Goal: Task Accomplishment & Management: Use online tool/utility

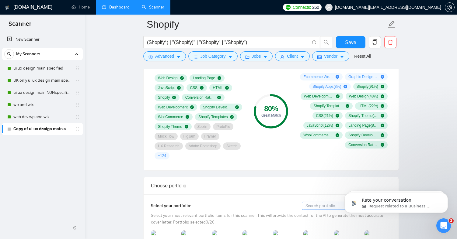
click at [112, 10] on link "Dashboard" at bounding box center [116, 7] width 28 height 5
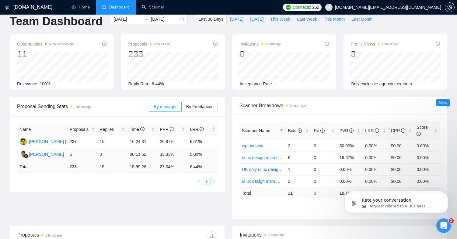
scroll to position [10, 0]
click at [104, 155] on td "0" at bounding box center [112, 154] width 30 height 13
click at [201, 106] on span "By Freelancer" at bounding box center [199, 106] width 26 height 5
click at [182, 108] on input "By Freelancer" at bounding box center [182, 108] width 0 height 0
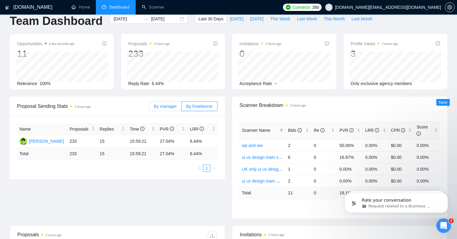
click at [165, 104] on span "By manager" at bounding box center [165, 106] width 23 height 5
click at [149, 108] on input "By manager" at bounding box center [149, 108] width 0 height 0
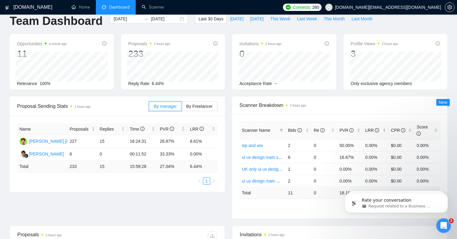
scroll to position [0, 0]
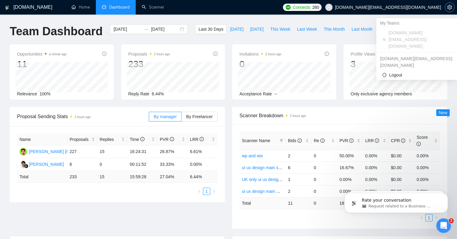
click at [451, 6] on icon "setting" at bounding box center [449, 7] width 5 height 5
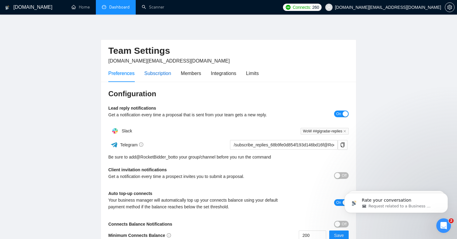
click at [165, 71] on div "Subscription" at bounding box center [157, 74] width 27 height 8
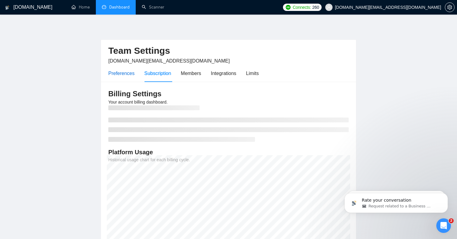
click at [129, 76] on div "Preferences" at bounding box center [121, 74] width 26 height 8
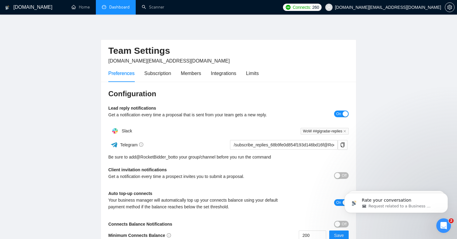
click at [332, 131] on span "WoW ##gigradar-replies" at bounding box center [325, 131] width 48 height 7
click at [443, 223] on icon "Open Intercom Messenger" at bounding box center [443, 225] width 10 height 10
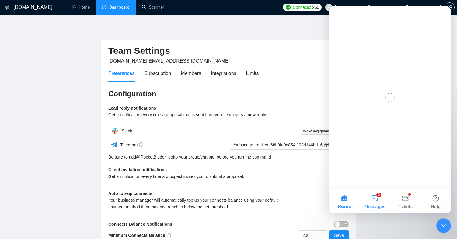
click at [378, 197] on button "2 Messages" at bounding box center [375, 202] width 30 height 24
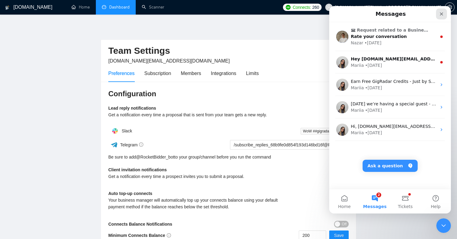
click at [438, 14] on div "Close" at bounding box center [441, 14] width 11 height 11
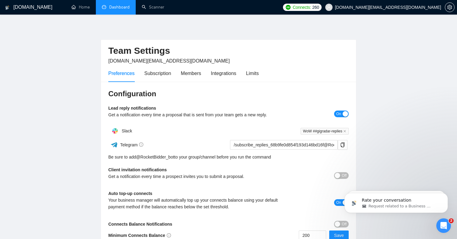
click at [114, 9] on link "Dashboard" at bounding box center [116, 7] width 28 height 5
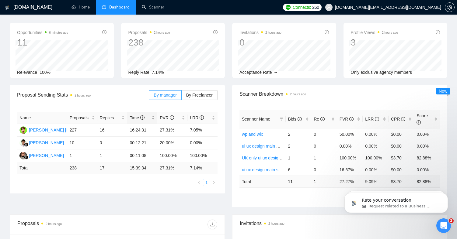
scroll to position [31, 0]
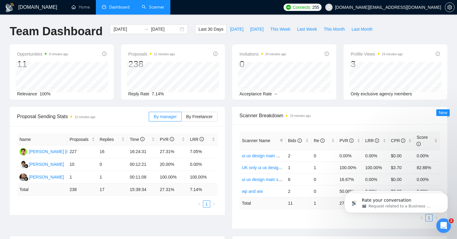
click at [154, 6] on link "Scanner" at bounding box center [153, 7] width 23 height 5
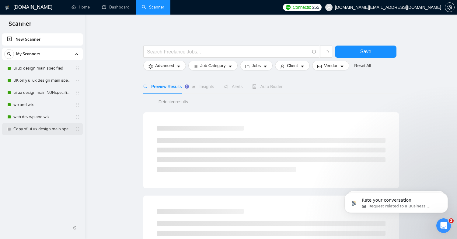
click at [41, 130] on link "Copy of ui ux design main specified" at bounding box center [42, 129] width 58 height 12
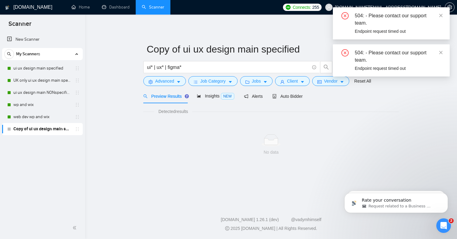
click at [272, 139] on icon at bounding box center [270, 140] width 19 height 12
click at [440, 52] on icon "close" at bounding box center [440, 52] width 3 height 3
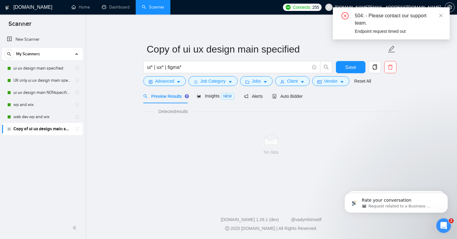
click at [440, 11] on div "504: - Please contact our support team. Endpoint request timed out" at bounding box center [391, 23] width 117 height 32
click at [440, 16] on icon "close" at bounding box center [441, 15] width 4 height 4
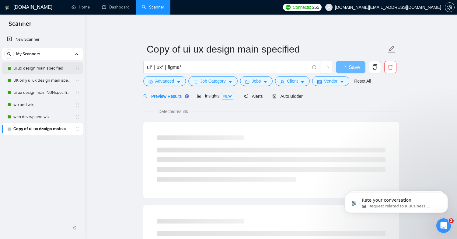
click at [46, 68] on link "ui ux design main specified" at bounding box center [42, 68] width 58 height 12
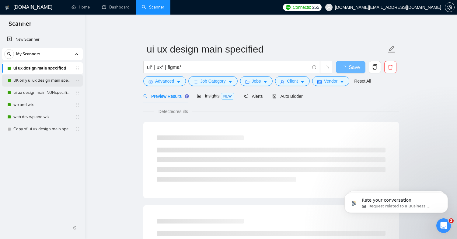
click at [43, 76] on link "UK only ui ux design main specified" at bounding box center [42, 81] width 58 height 12
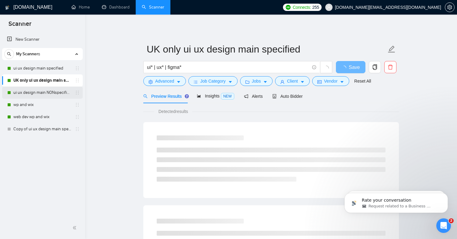
click at [41, 93] on link "ui ux design main NONspecified" at bounding box center [42, 93] width 58 height 12
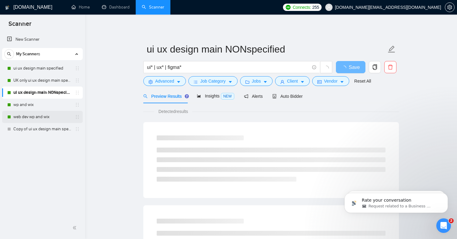
click at [38, 113] on link "web dev wp and wix" at bounding box center [42, 117] width 58 height 12
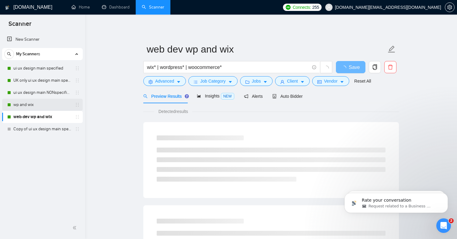
click at [42, 102] on link "wp and wix" at bounding box center [42, 105] width 58 height 12
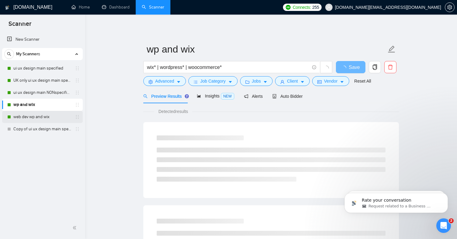
click at [44, 115] on link "web dev wp and wix" at bounding box center [42, 117] width 58 height 12
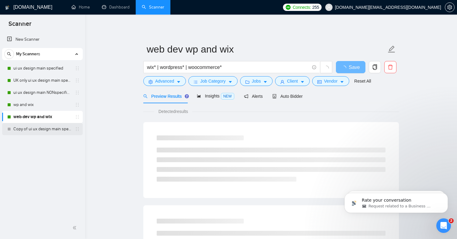
click at [40, 131] on link "Copy of ui ux design main specified" at bounding box center [42, 129] width 58 height 12
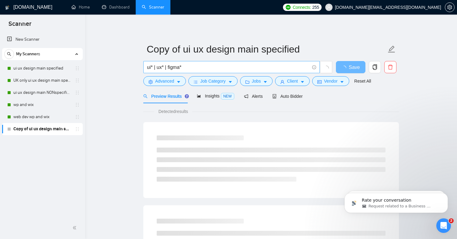
click at [214, 66] on input "ui* | ux* | figma*" at bounding box center [228, 68] width 162 height 8
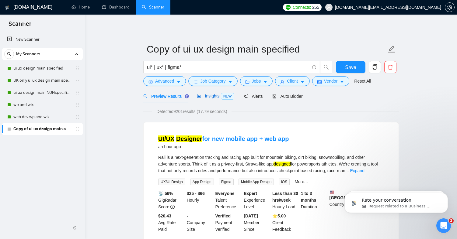
click at [198, 96] on icon "area-chart" at bounding box center [199, 96] width 4 height 4
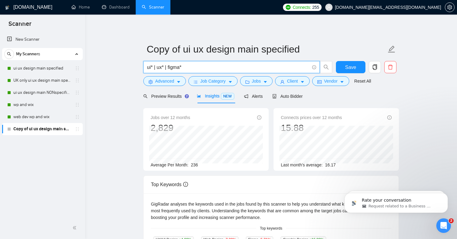
click at [190, 65] on input "ui* | ux* | figma*" at bounding box center [228, 68] width 162 height 8
paste input "(Shopify*) | "(Shopify)" | "(Shopify" | "/Shopify")"
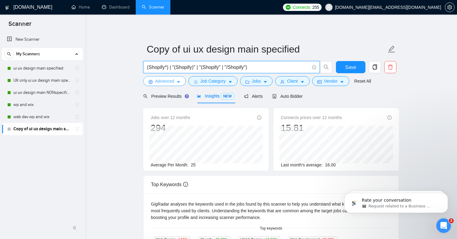
type input "(Shopify*) | "(Shopify)" | "(Shopify" | "/Shopify")"
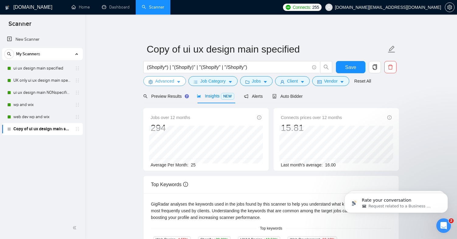
click at [178, 83] on icon "caret-down" at bounding box center [178, 82] width 4 height 4
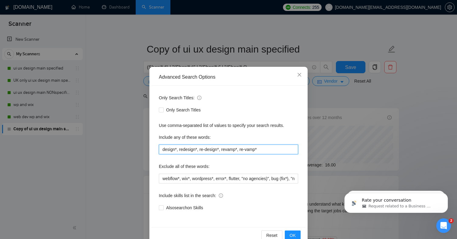
click at [224, 150] on input "design*, redesign*, re-design*, revamp*, re-vamp*" at bounding box center [228, 150] width 139 height 10
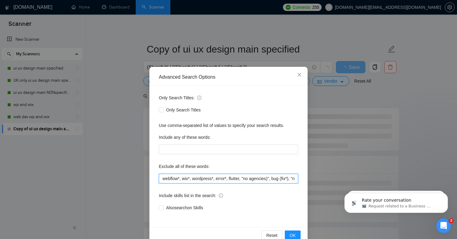
drag, startPoint x: 214, startPoint y: 178, endPoint x: 152, endPoint y: 177, distance: 62.4
click at [152, 177] on div "Only Search Titles: Only Search Titles Use comma-separated list of values to sp…" at bounding box center [228, 157] width 154 height 142
type input "error*, flutter, "no agencies)", bug (fix*), "no agency", "no agencies", "only …"
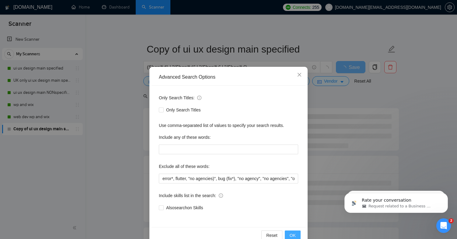
click at [290, 234] on span "OK" at bounding box center [293, 235] width 6 height 7
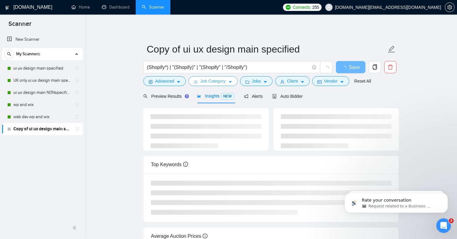
click at [222, 83] on span "Job Category" at bounding box center [212, 81] width 25 height 7
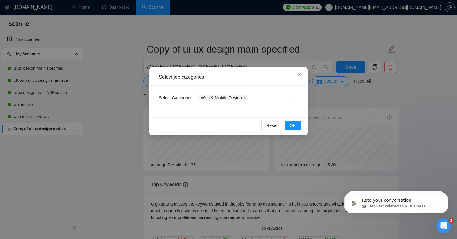
click at [268, 96] on div "Web & Mobile Design" at bounding box center [244, 98] width 92 height 6
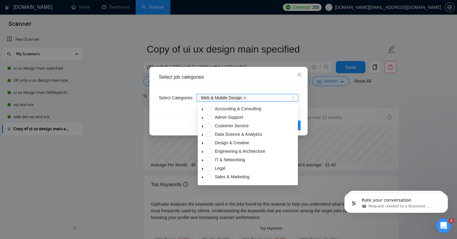
click at [246, 97] on icon "close" at bounding box center [244, 97] width 3 height 3
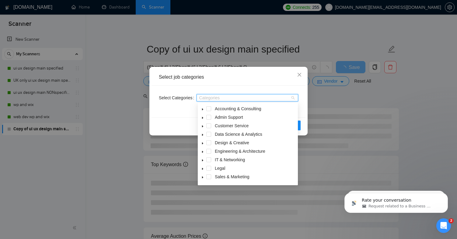
click at [201, 143] on span at bounding box center [202, 142] width 7 height 7
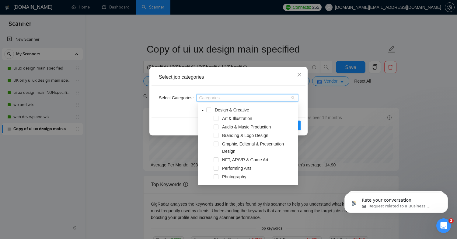
scroll to position [30, 0]
click at [202, 112] on icon "caret-down" at bounding box center [202, 113] width 3 height 3
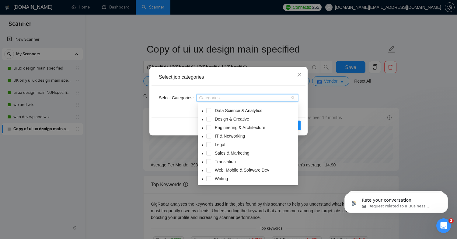
click at [203, 172] on icon "caret-down" at bounding box center [202, 170] width 3 height 3
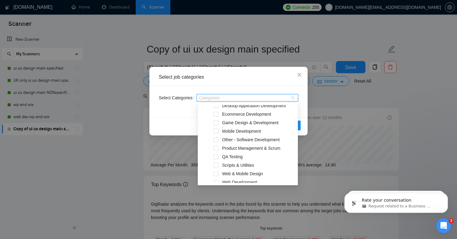
scroll to position [127, 0]
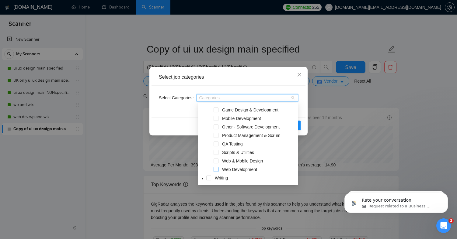
click at [216, 170] on span at bounding box center [216, 169] width 5 height 5
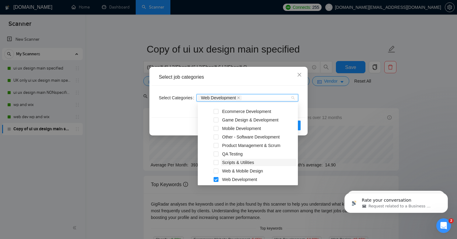
scroll to position [112, 0]
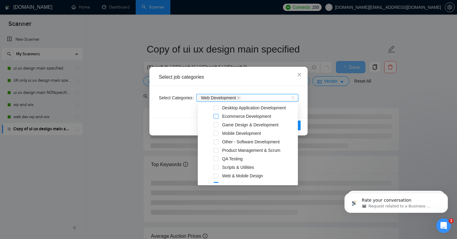
click at [218, 117] on span at bounding box center [216, 116] width 5 height 5
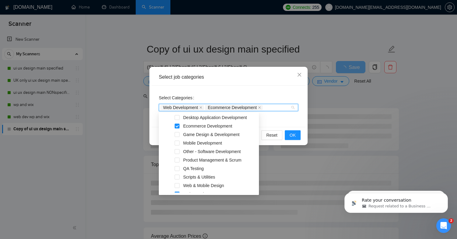
click at [257, 92] on div "Select Categories Web Development Ecommerce Development" at bounding box center [228, 106] width 154 height 41
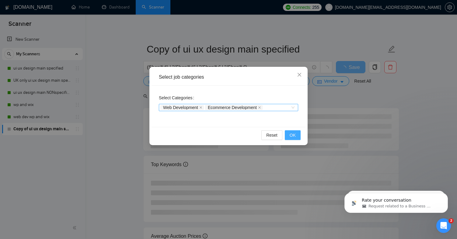
click at [294, 137] on span "OK" at bounding box center [293, 135] width 6 height 7
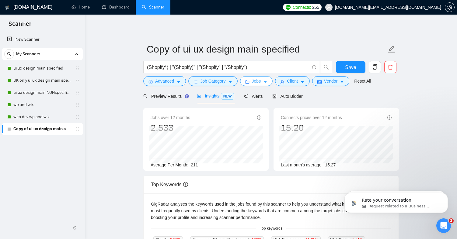
click at [267, 82] on icon "caret-down" at bounding box center [265, 83] width 3 height 2
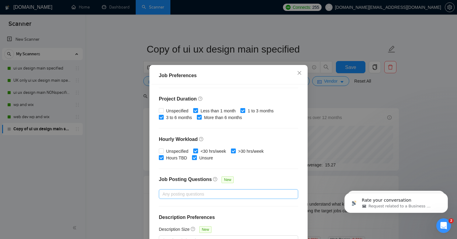
scroll to position [39, 0]
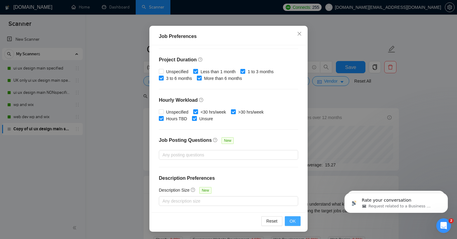
click at [294, 225] on button "OK" at bounding box center [293, 222] width 16 height 10
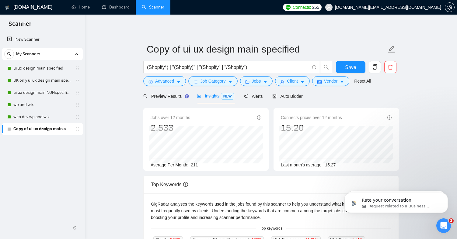
scroll to position [11, 0]
click at [296, 81] on span "Client" at bounding box center [292, 81] width 11 height 7
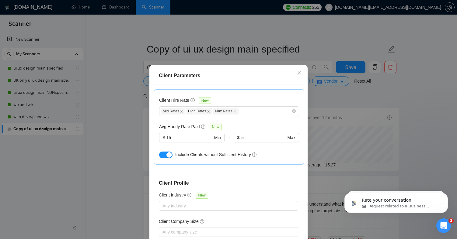
scroll to position [39, 0]
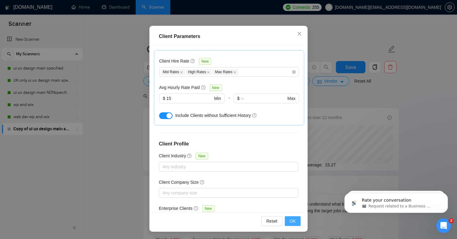
click at [290, 222] on span "OK" at bounding box center [293, 221] width 6 height 7
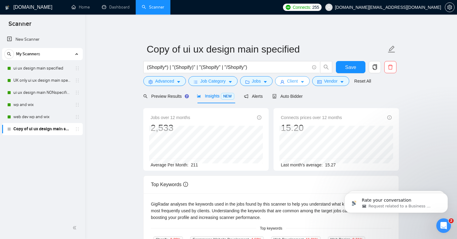
scroll to position [0, 0]
click at [332, 84] on span "Vendor" at bounding box center [330, 81] width 13 height 7
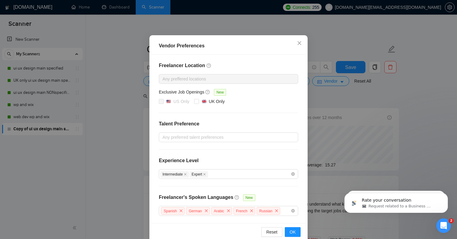
scroll to position [42, 0]
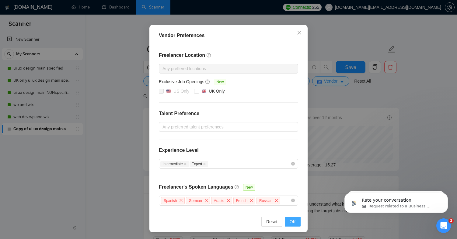
click at [292, 221] on span "OK" at bounding box center [293, 222] width 6 height 7
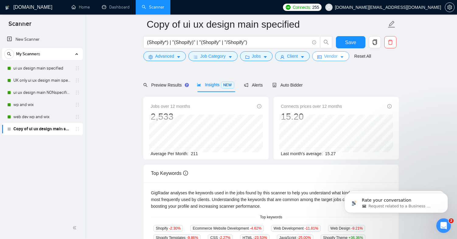
scroll to position [26, 0]
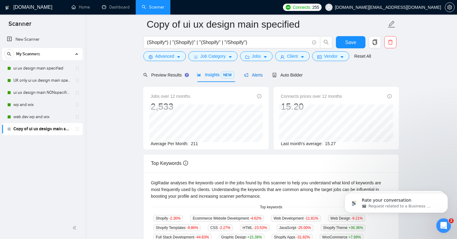
click at [258, 72] on div "Alerts" at bounding box center [253, 75] width 19 height 7
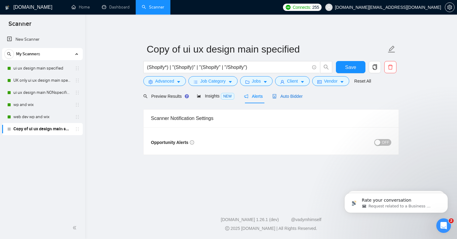
click at [293, 94] on span "Auto Bidder" at bounding box center [287, 96] width 30 height 5
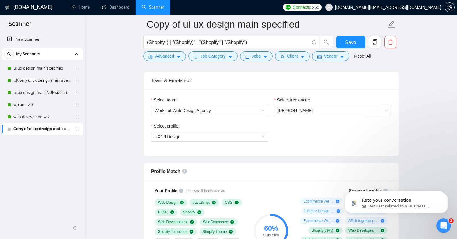
scroll to position [279, 0]
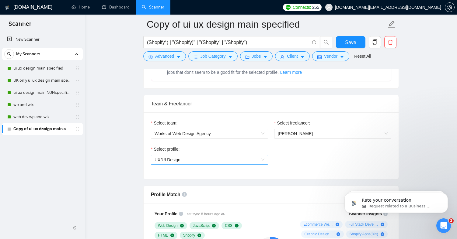
click at [231, 160] on span "UX/UI Design" at bounding box center [210, 159] width 110 height 9
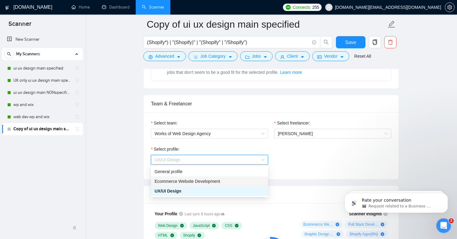
click at [213, 180] on span "Ecommerce Website Development" at bounding box center [187, 181] width 65 height 5
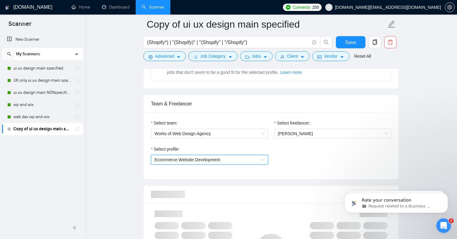
click at [285, 160] on div "Select profile: 1017484851352698949 Ecommerce Website Development" at bounding box center [271, 159] width 246 height 26
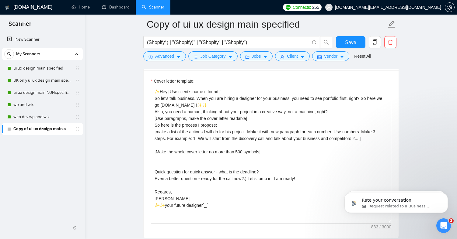
scroll to position [670, 0]
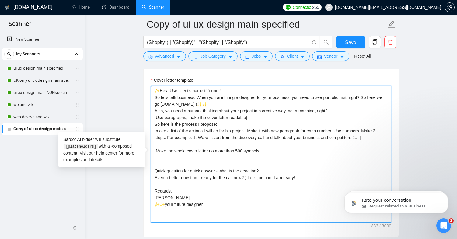
drag, startPoint x: 214, startPoint y: 206, endPoint x: 146, endPoint y: 69, distance: 152.6
click at [146, 68] on div "Copy of ui ux design main specified (Shopify*) | "(Shopify)" | "(Shopify" | "/S…" at bounding box center [271, 170] width 256 height 1630
click at [239, 120] on textarea "✨Hey [Use client's name if found]! So let's talk business. When you are hiring …" at bounding box center [271, 154] width 240 height 137
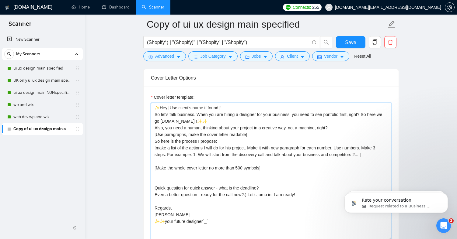
scroll to position [648, 0]
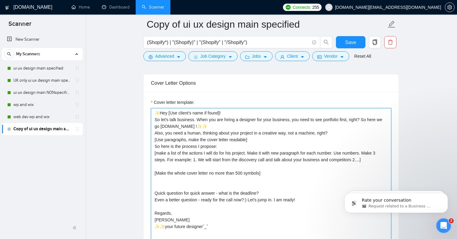
drag, startPoint x: 339, startPoint y: 133, endPoint x: 155, endPoint y: 106, distance: 186.5
click at [155, 106] on div "Cover letter template: ✨Hey [Use client's name if found]! So let's talk busines…" at bounding box center [271, 172] width 240 height 146
paste textarea "Client’s Name]! So, when you’re hiring for an eCommerce project, first thing yo…"
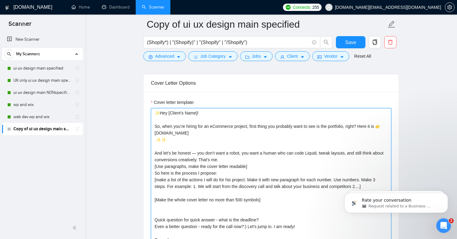
click at [165, 144] on textarea "✨Hey [Client’s Name]! So, when you’re hiring for an eCommerce project, first th…" at bounding box center [271, 176] width 240 height 137
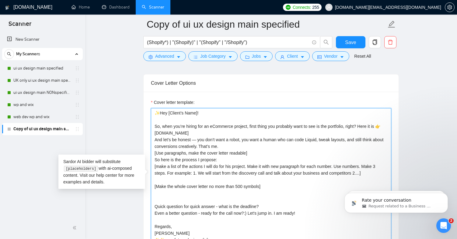
click at [197, 139] on textarea "✨Hey [Client’s Name]! So, when you’re hiring for an eCommerce project, first th…" at bounding box center [271, 176] width 240 height 137
click at [154, 140] on textarea "✨Hey [Client’s Name]! So, when you’re hiring for an eCommerce project, first th…" at bounding box center [271, 176] width 240 height 137
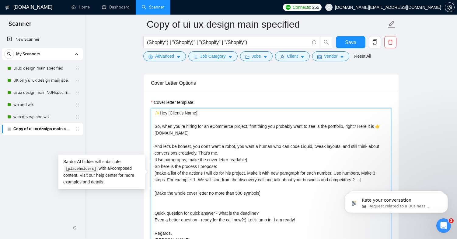
click at [157, 162] on textarea "✨Hey [Client’s Name]! So, when you’re hiring for an eCommerce project, first th…" at bounding box center [271, 176] width 240 height 137
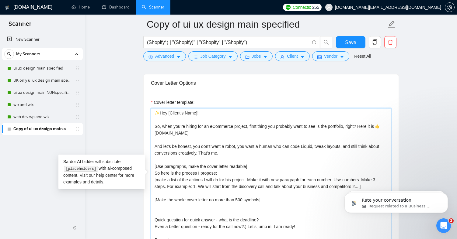
click at [185, 159] on textarea "✨Hey [Client’s Name]! So, when you’re hiring for an eCommerce project, first th…" at bounding box center [271, 176] width 240 height 137
click at [155, 173] on textarea "✨Hey [Client’s Name]! So, when you’re hiring for an eCommerce project, first th…" at bounding box center [271, 176] width 240 height 137
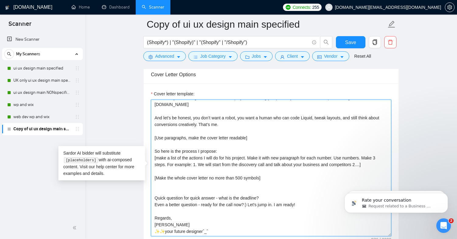
scroll to position [662, 0]
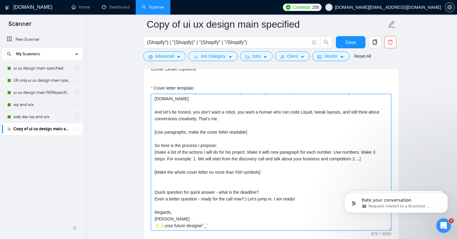
click at [168, 185] on textarea "✨Hey [Client’s Name]! So, when you’re hiring for an eCommerce project, first th…" at bounding box center [271, 162] width 240 height 137
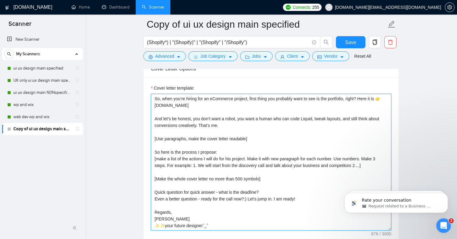
scroll to position [13, 0]
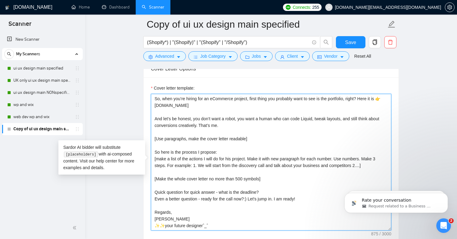
drag, startPoint x: 214, startPoint y: 227, endPoint x: 145, endPoint y: 226, distance: 68.8
click at [145, 226] on div "Cover letter template: ✨Hey [Client’s Name]! So, when you’re hiring for an eCom…" at bounding box center [271, 162] width 255 height 168
paste textarea "Haris ✨✨ your future Shopify partner"
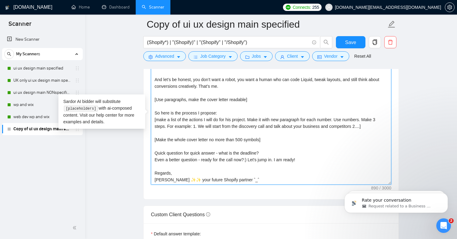
scroll to position [711, 0]
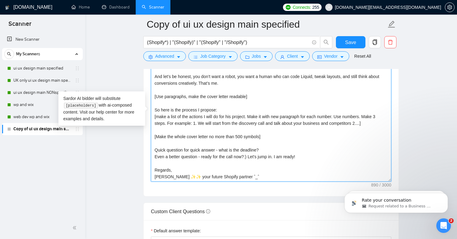
click at [175, 177] on textarea "✨Hey [Client’s Name]! So, when you’re hiring for an eCommerce project, first th…" at bounding box center [271, 113] width 240 height 137
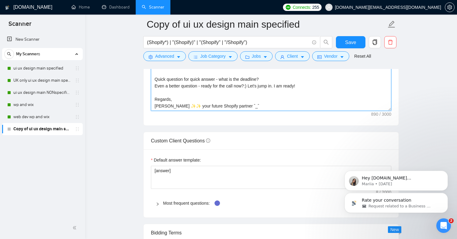
scroll to position [811, 0]
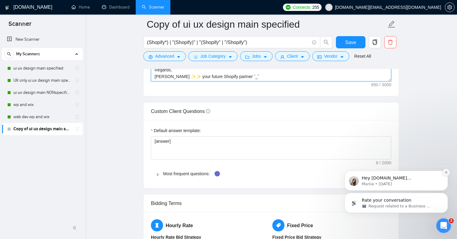
type textarea "✨Hey [Client’s Name]! So, when you’re hiring for an eCommerce project, first th…"
click at [447, 174] on icon "Dismiss notification" at bounding box center [445, 172] width 3 height 3
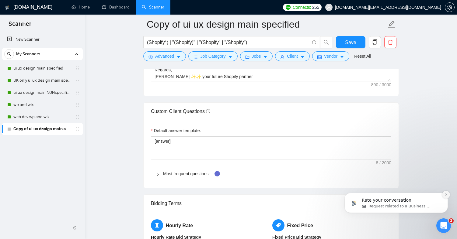
click at [446, 195] on icon "Dismiss notification" at bounding box center [446, 195] width 2 height 2
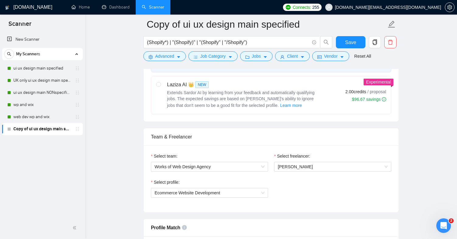
scroll to position [0, 0]
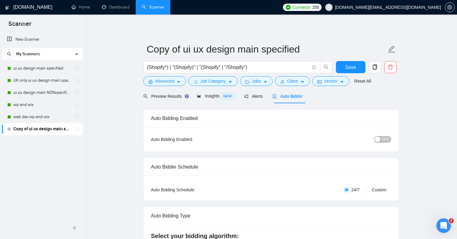
click at [383, 138] on span "OFF" at bounding box center [385, 139] width 7 height 7
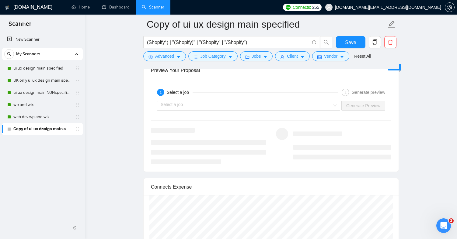
scroll to position [1102, 0]
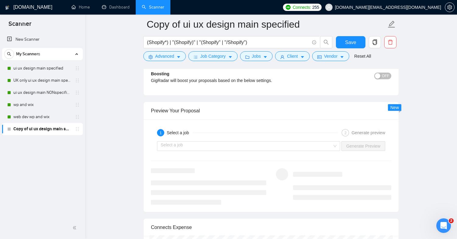
click at [278, 139] on div "Select a job Generate Preview" at bounding box center [271, 146] width 242 height 15
click at [272, 143] on input "search" at bounding box center [247, 146] width 172 height 9
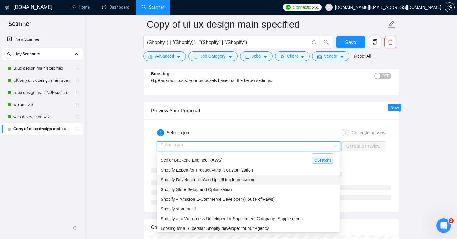
scroll to position [20, 0]
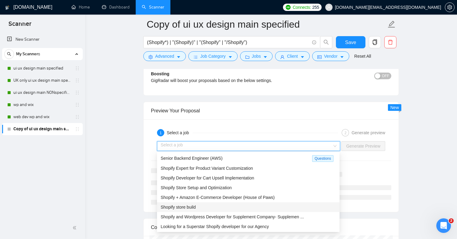
click at [209, 206] on div "Shopify store build" at bounding box center [248, 207] width 175 height 7
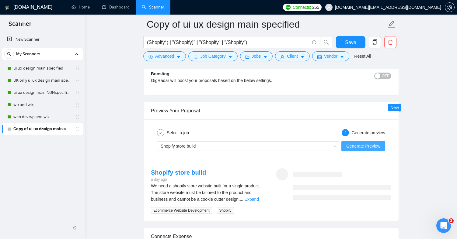
click at [364, 147] on span "Generate Preview" at bounding box center [363, 146] width 34 height 7
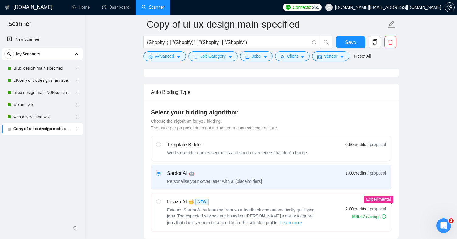
scroll to position [0, 0]
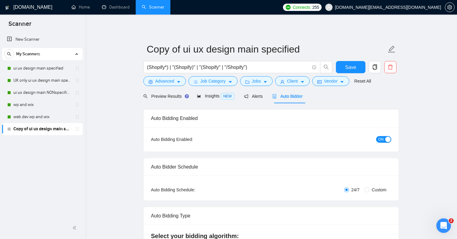
click at [389, 137] on div "button" at bounding box center [387, 139] width 5 height 5
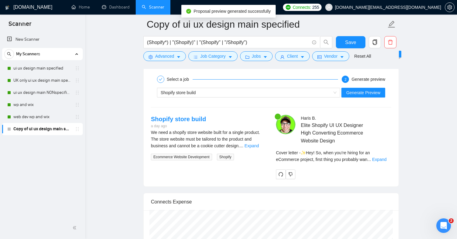
scroll to position [1163, 0]
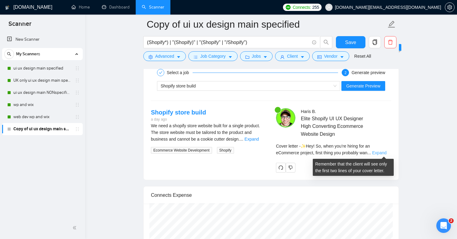
click at [386, 154] on link "Expand" at bounding box center [379, 153] width 14 height 5
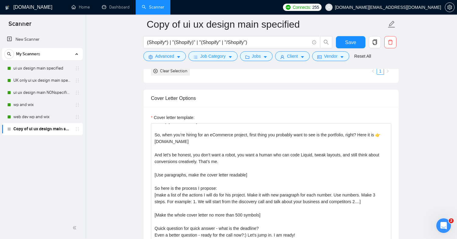
scroll to position [0, 0]
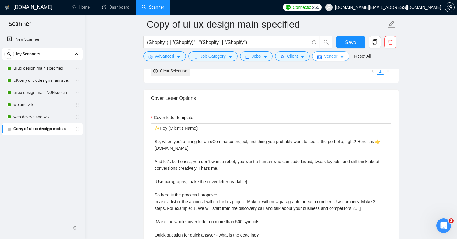
click at [332, 55] on span "Vendor" at bounding box center [330, 56] width 13 height 7
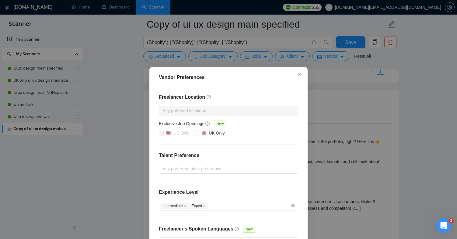
scroll to position [42, 0]
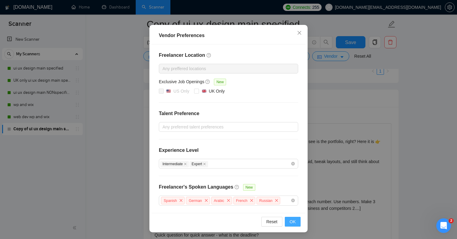
click at [294, 221] on span "OK" at bounding box center [293, 222] width 6 height 7
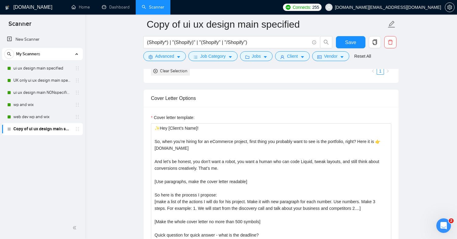
scroll to position [12, 0]
click at [302, 57] on button "Client" at bounding box center [292, 56] width 35 height 10
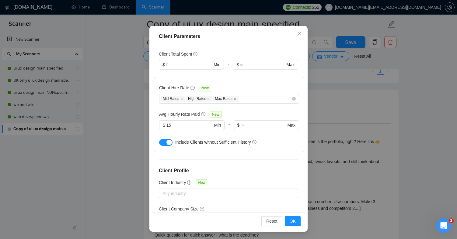
scroll to position [0, 0]
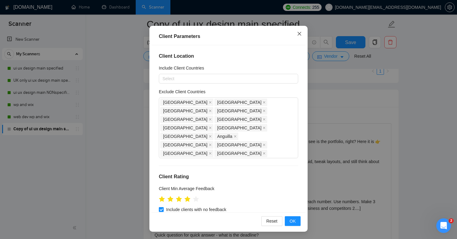
click at [300, 35] on icon "close" at bounding box center [299, 33] width 5 height 5
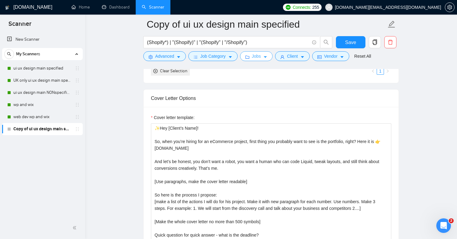
click at [266, 58] on icon "caret-down" at bounding box center [265, 57] width 4 height 4
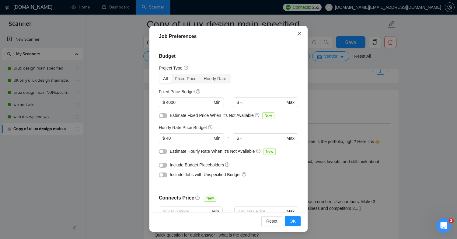
click at [299, 35] on icon "close" at bounding box center [299, 33] width 5 height 5
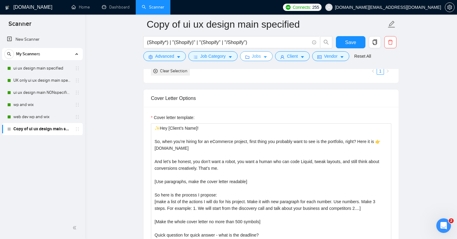
click at [254, 59] on span "Jobs" at bounding box center [256, 56] width 9 height 7
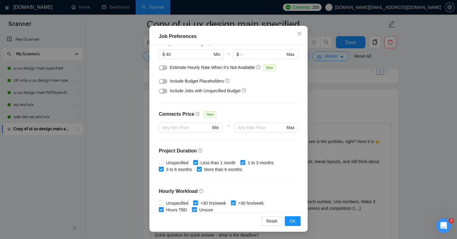
scroll to position [175, 0]
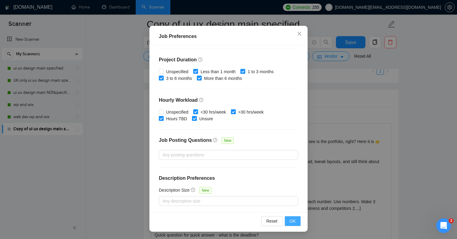
click at [295, 222] on button "OK" at bounding box center [293, 222] width 16 height 10
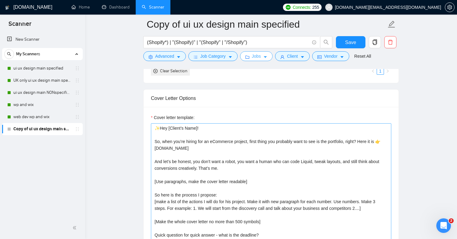
scroll to position [0, 0]
click at [209, 59] on span "Job Category" at bounding box center [212, 56] width 25 height 7
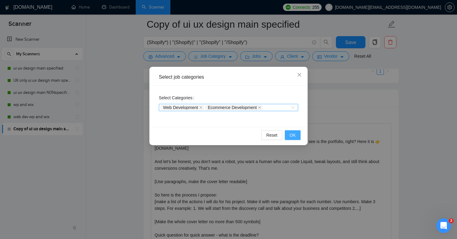
click at [289, 132] on button "OK" at bounding box center [293, 135] width 16 height 10
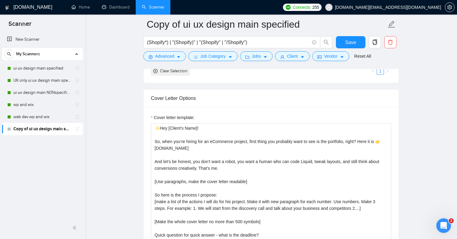
click at [230, 61] on form "Copy of ui ux design main specified (Shopify*) | "(Shopify)" | "(Shopify" | "/S…" at bounding box center [271, 40] width 256 height 50
click at [229, 58] on button "Job Category" at bounding box center [212, 56] width 49 height 10
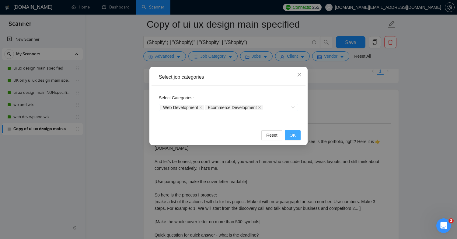
click at [288, 138] on button "OK" at bounding box center [293, 135] width 16 height 10
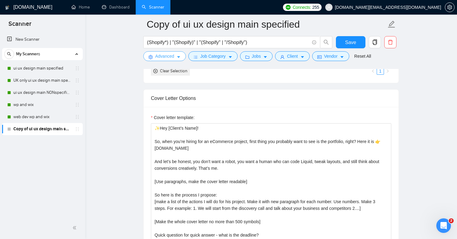
click at [175, 55] on button "Advanced" at bounding box center [164, 56] width 43 height 10
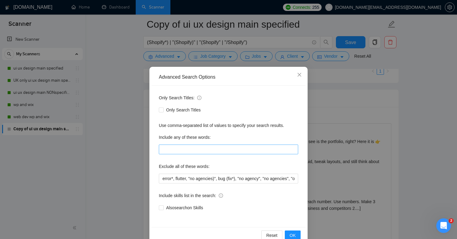
scroll to position [14, 0]
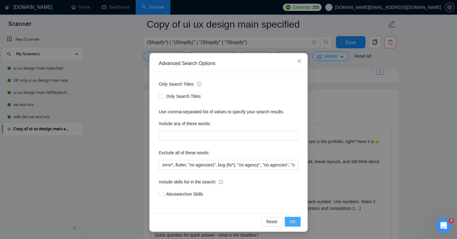
click at [291, 224] on span "OK" at bounding box center [293, 222] width 6 height 7
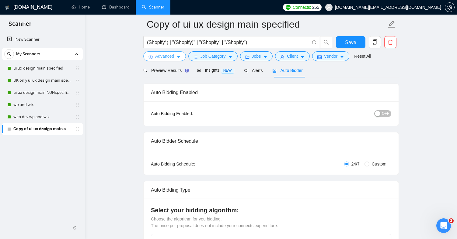
scroll to position [26, 0]
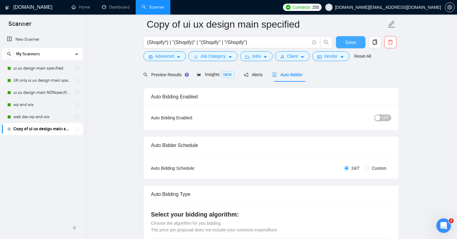
click at [356, 42] on span "Save" at bounding box center [350, 43] width 11 height 8
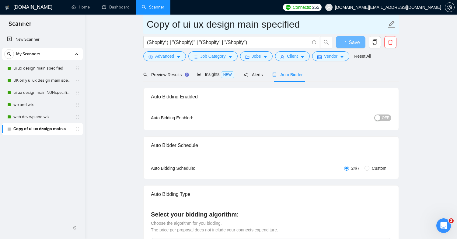
click at [208, 28] on input "Copy of ui ux design main specified" at bounding box center [267, 24] width 240 height 15
type input "Sho"
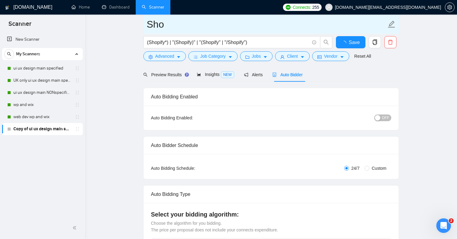
type input "Shop"
type input "Shopi"
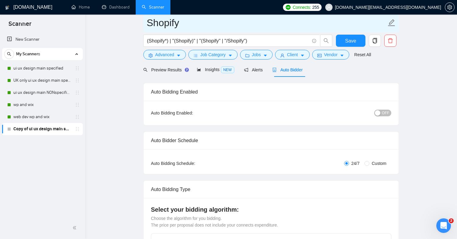
scroll to position [0, 0]
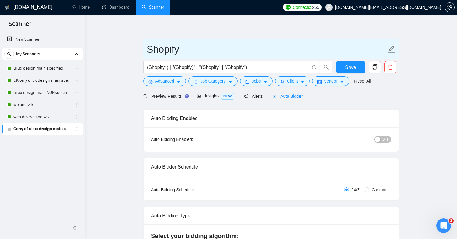
type input "Shopify"
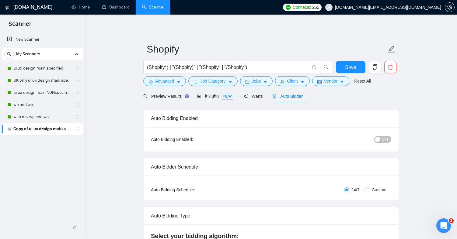
click at [206, 97] on span "Insights NEW" at bounding box center [215, 96] width 37 height 5
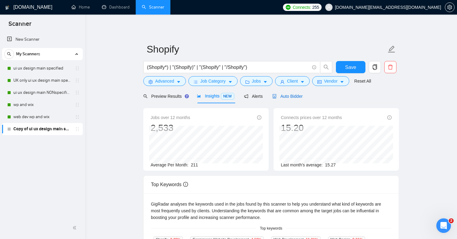
click at [279, 99] on div "Auto Bidder" at bounding box center [287, 96] width 30 height 7
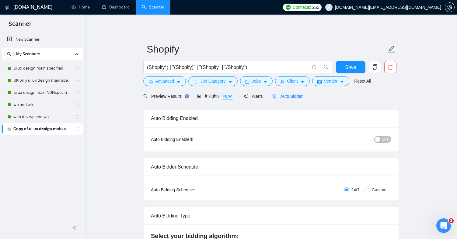
click at [381, 140] on button "OFF" at bounding box center [382, 139] width 17 height 7
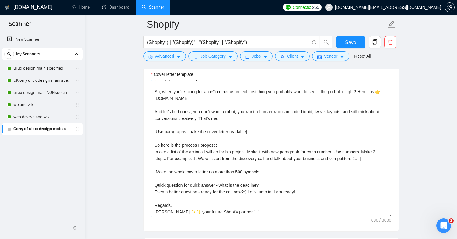
scroll to position [676, 0]
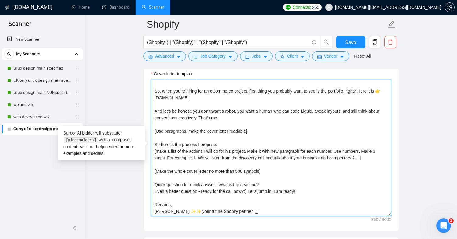
drag, startPoint x: 164, startPoint y: 212, endPoint x: 149, endPoint y: 210, distance: 15.6
click at [149, 210] on div "Cover letter template: ✨Hey [Client’s Name]! So, when you’re hiring for an eCom…" at bounding box center [271, 147] width 255 height 168
drag, startPoint x: 176, startPoint y: 211, endPoint x: 167, endPoint y: 211, distance: 8.5
click at [167, 211] on textarea "✨Hey [Client’s Name]! So, when you’re hiring for an eCommerce project, first th…" at bounding box center [271, 148] width 240 height 137
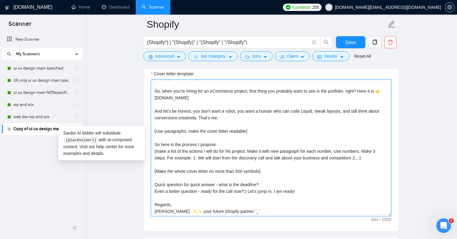
click at [173, 211] on textarea "✨Hey [Client’s Name]! So, when you’re hiring for an eCommerce project, first th…" at bounding box center [271, 148] width 240 height 137
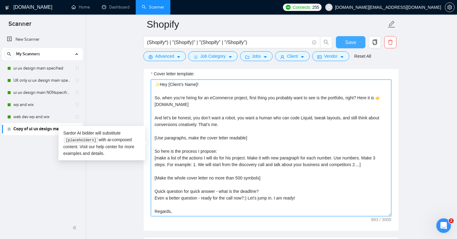
type textarea "✨Hey [Client’s Name]! So, when you’re hiring for an eCommerce project, first th…"
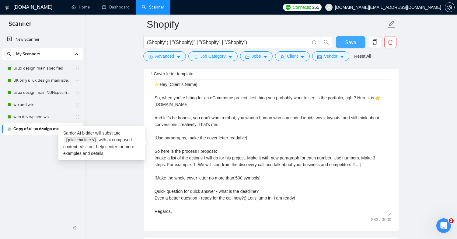
click at [345, 45] on button "Save" at bounding box center [351, 42] width 30 height 12
